Goal: Task Accomplishment & Management: Use online tool/utility

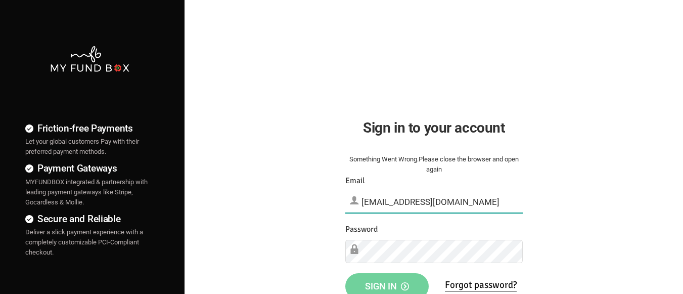
type input "[EMAIL_ADDRESS][DOMAIN_NAME]"
click at [387, 283] on span "Sign in" at bounding box center [387, 286] width 44 height 11
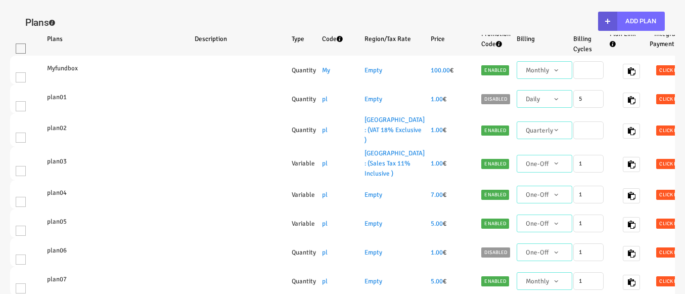
select select "100"
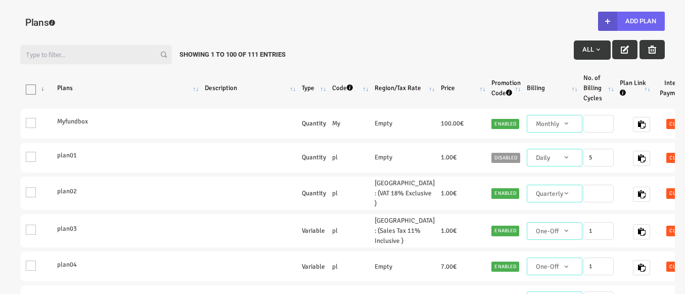
click at [631, 21] on button "Add Plan" at bounding box center [631, 21] width 67 height 19
type input "100"
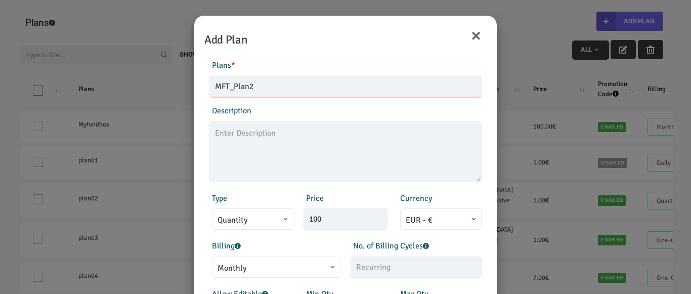
type input "MFT_Plan2"
type textarea "MFT_Plan2_description"
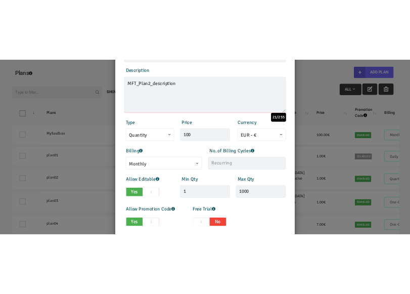
scroll to position [101, 0]
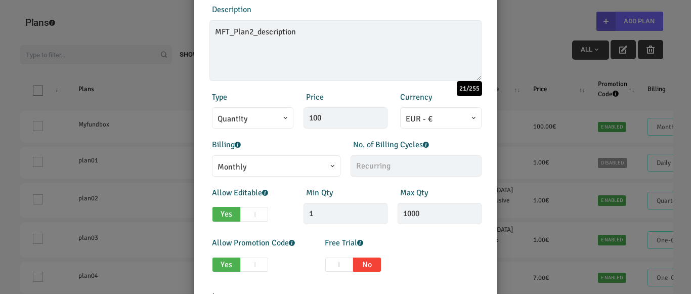
click at [325, 168] on span "Monthly" at bounding box center [275, 167] width 117 height 13
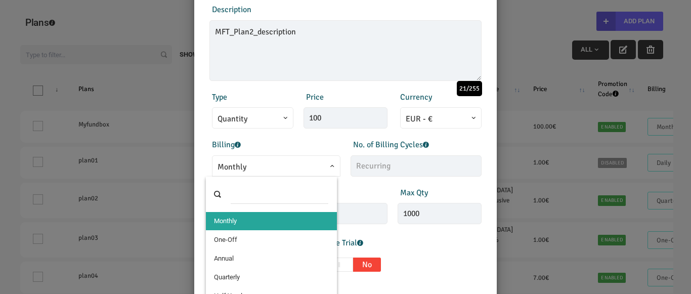
click at [217, 173] on span at bounding box center [217, 173] width 0 height 0
